Goal: Information Seeking & Learning: Learn about a topic

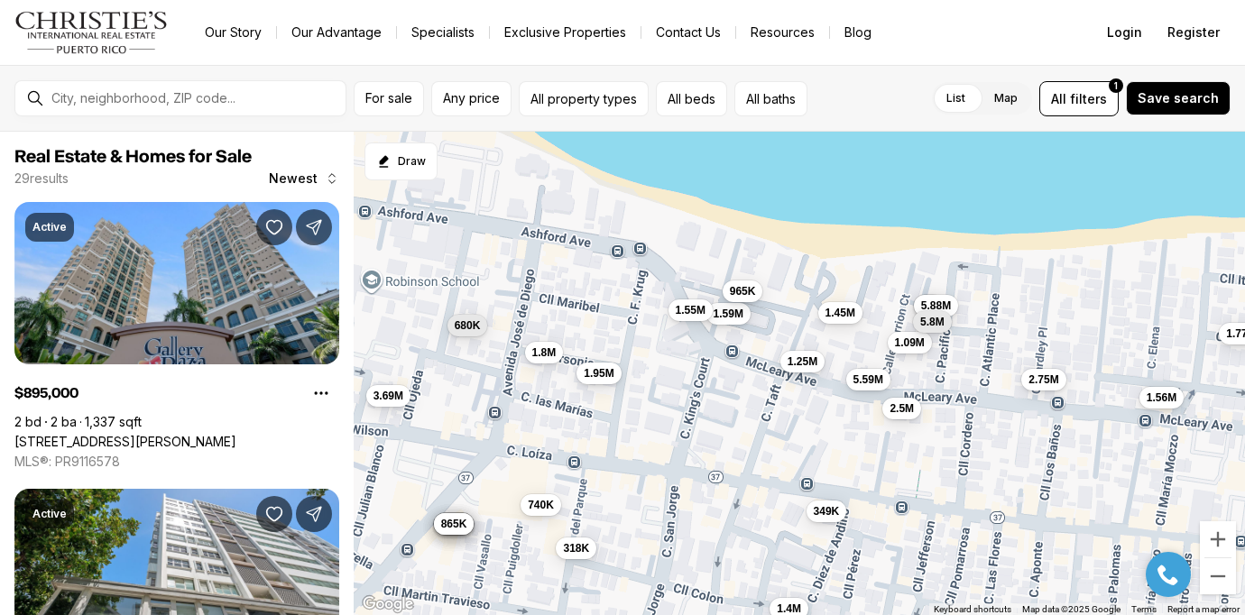
drag, startPoint x: 687, startPoint y: 265, endPoint x: 672, endPoint y: 420, distance: 155.8
click at [672, 420] on div "995K 318K 740K 1.4M 349K 1.59M 1.95M 249K 3.69M 1.55M 965K 680K 1.45M 1.56M 1.8…" at bounding box center [799, 374] width 891 height 484
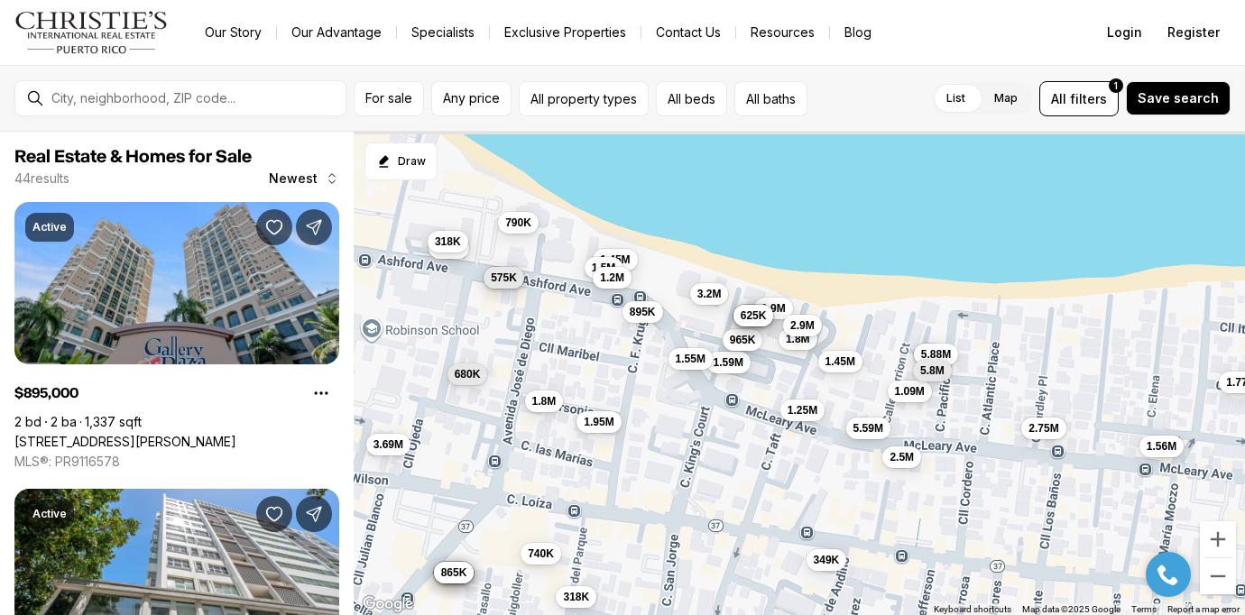
drag, startPoint x: 626, startPoint y: 254, endPoint x: 626, endPoint y: 268, distance: 13.5
click at [629, 305] on div "995K 318K 740K 1.4M 349K 1.59M 1.95M 3.69M 1.55M 965K 680K 1.45M 1.56M 1.8M 2.5…" at bounding box center [799, 374] width 891 height 484
